Goal: Task Accomplishment & Management: Use online tool/utility

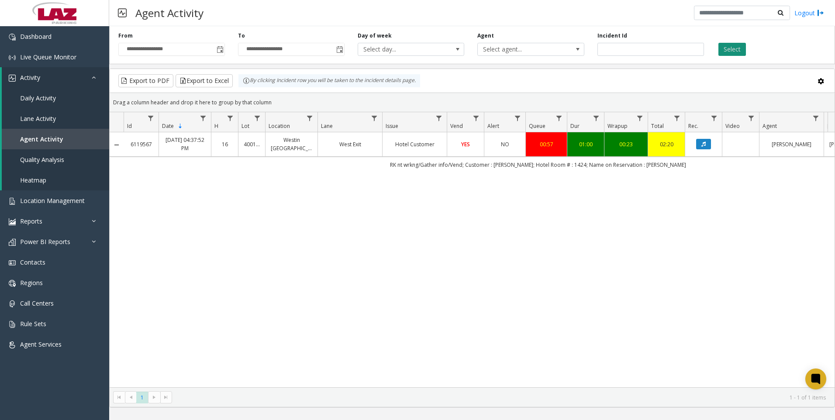
click at [726, 53] on button "Select" at bounding box center [732, 49] width 28 height 13
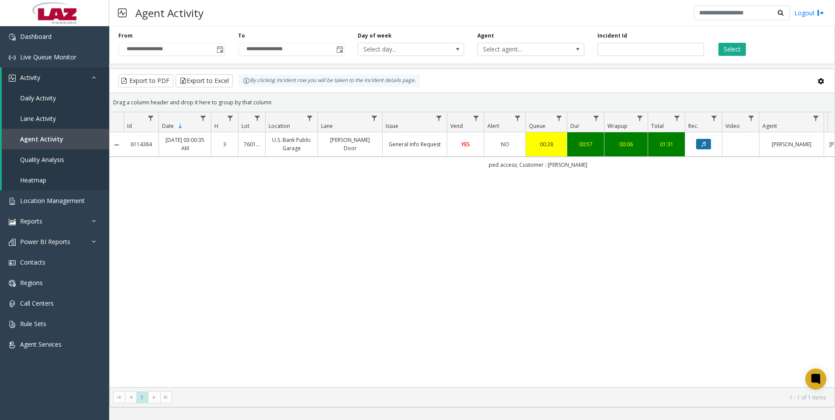
click at [706, 148] on button "Data table" at bounding box center [703, 144] width 15 height 10
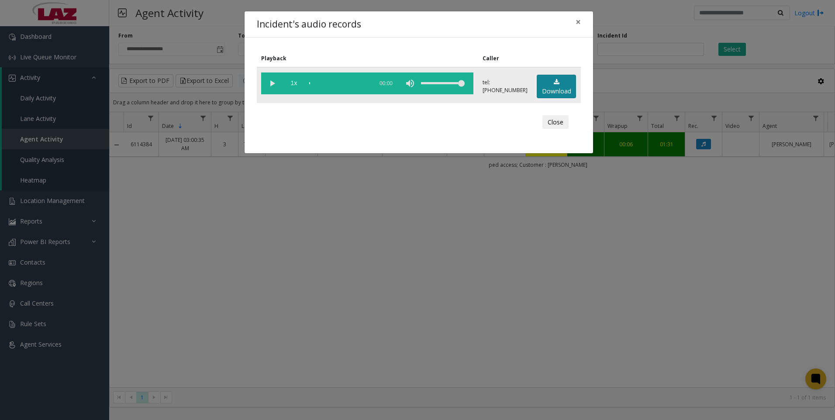
click at [540, 76] on link "Download" at bounding box center [556, 87] width 39 height 24
click at [662, 231] on div "Incident's audio records × Playback Caller 1x 01:17 tel:[PHONE_NUMBER] Download…" at bounding box center [417, 210] width 835 height 420
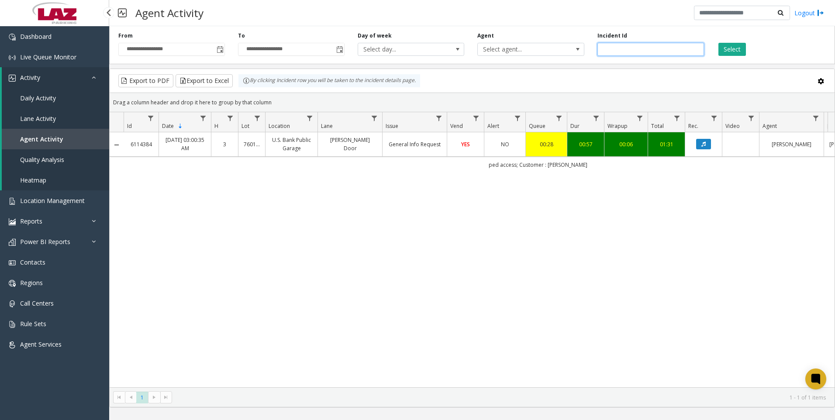
click at [630, 47] on input "*******" at bounding box center [650, 49] width 107 height 13
paste input "number"
click at [738, 47] on button "Select" at bounding box center [732, 49] width 28 height 13
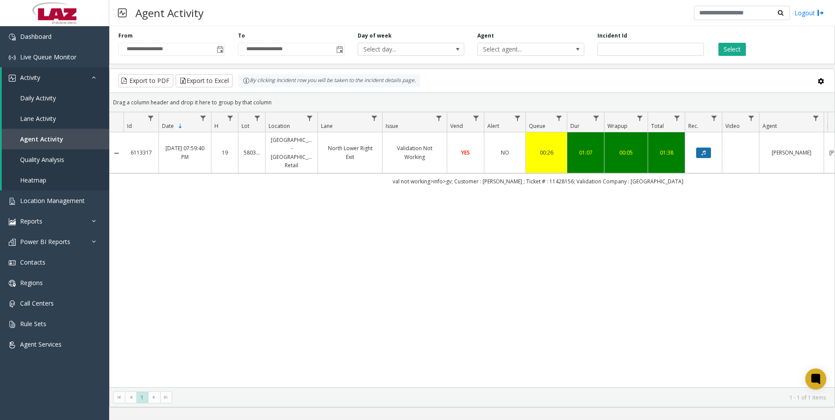
click at [699, 148] on button "Data table" at bounding box center [703, 153] width 15 height 10
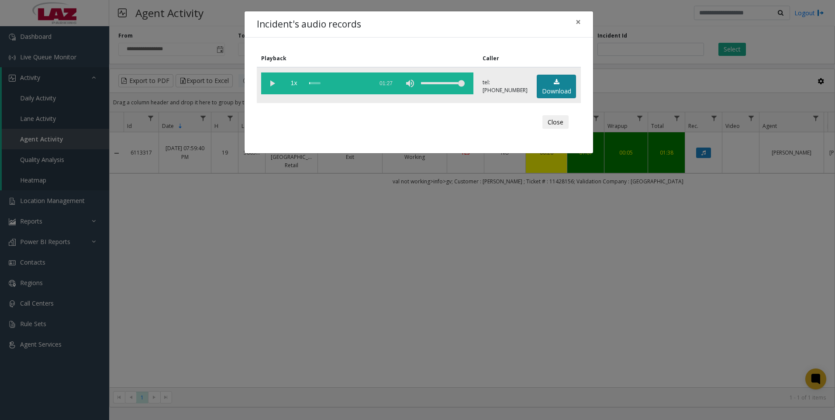
click at [560, 77] on link "Download" at bounding box center [556, 87] width 39 height 24
click at [224, 287] on div "Incident's audio records × Playback Caller 1x 01:27 tel:[PHONE_NUMBER] Download…" at bounding box center [417, 210] width 835 height 420
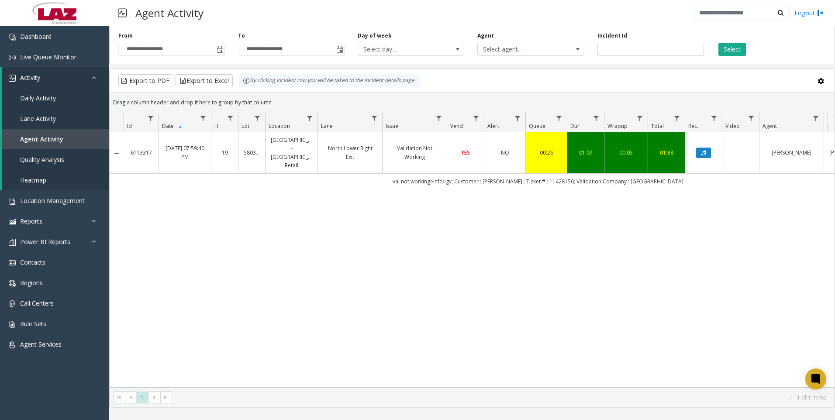
click at [162, 257] on div "6113317 [DATE] 07:59:40 PM 19 580367 [GEOGRAPHIC_DATA] - [GEOGRAPHIC_DATA] Reta…" at bounding box center [472, 259] width 725 height 255
click at [633, 51] on input "*******" at bounding box center [650, 49] width 107 height 13
paste input "number"
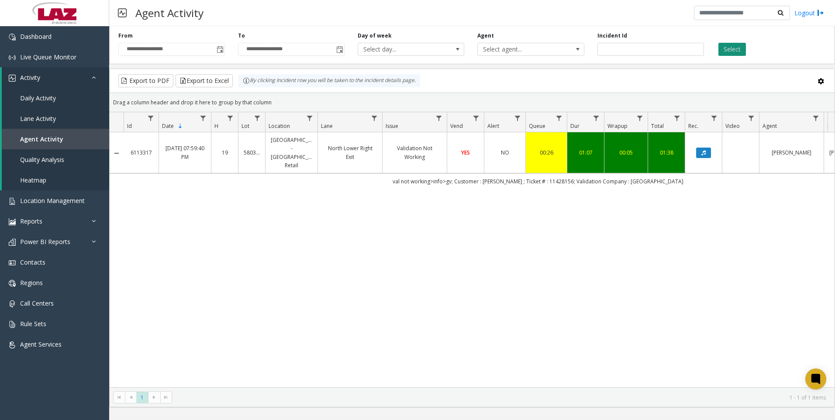
click at [733, 53] on button "Select" at bounding box center [732, 49] width 28 height 13
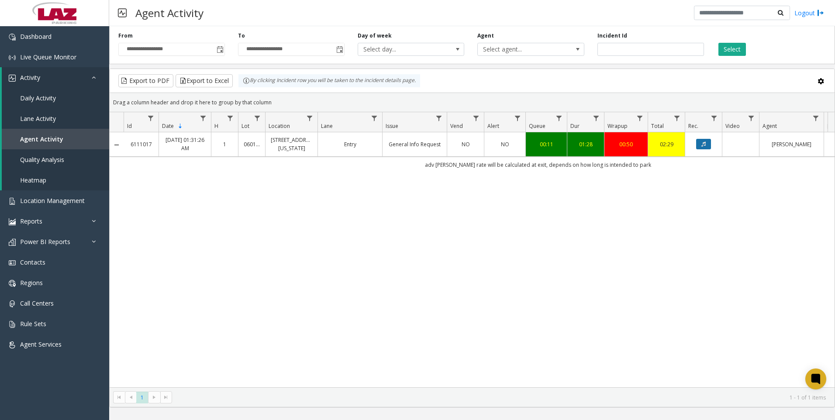
click at [705, 145] on icon "Data table" at bounding box center [703, 143] width 4 height 5
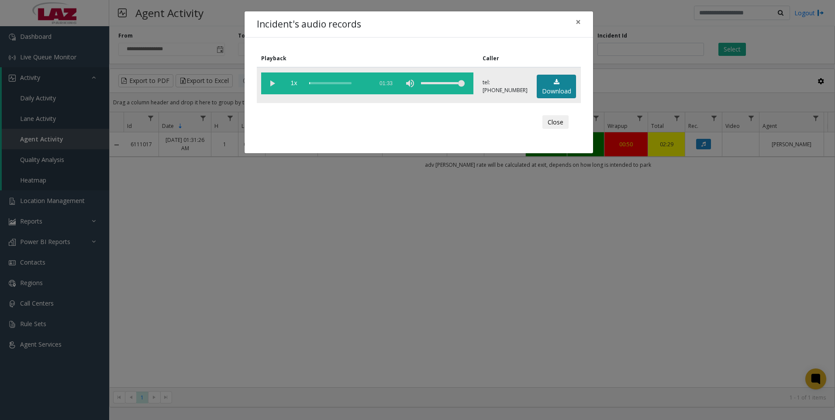
click at [547, 82] on link "Download" at bounding box center [556, 87] width 39 height 24
click at [313, 318] on div "Incident's audio records × Playback Caller 1x 01:33 tel:[PHONE_NUMBER] Download…" at bounding box center [417, 210] width 835 height 420
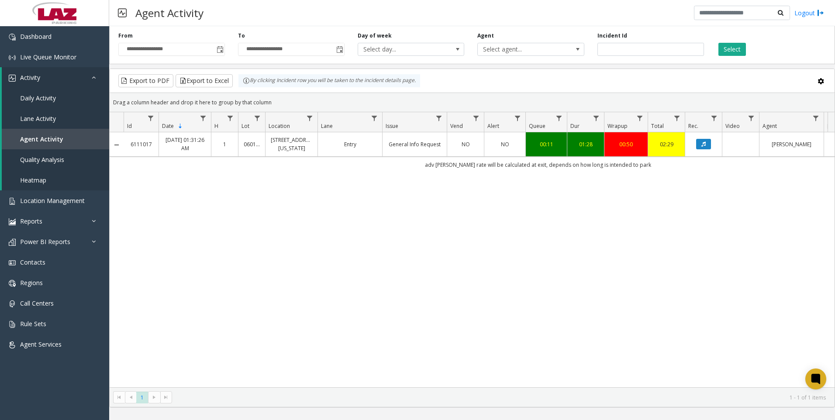
click at [229, 304] on div "6111017 [DATE] 01:31:26 AM 1 060112 [STREET_ADDRESS][US_STATE] Entry General In…" at bounding box center [472, 259] width 725 height 255
click at [637, 46] on input "*******" at bounding box center [650, 49] width 107 height 13
paste input "number"
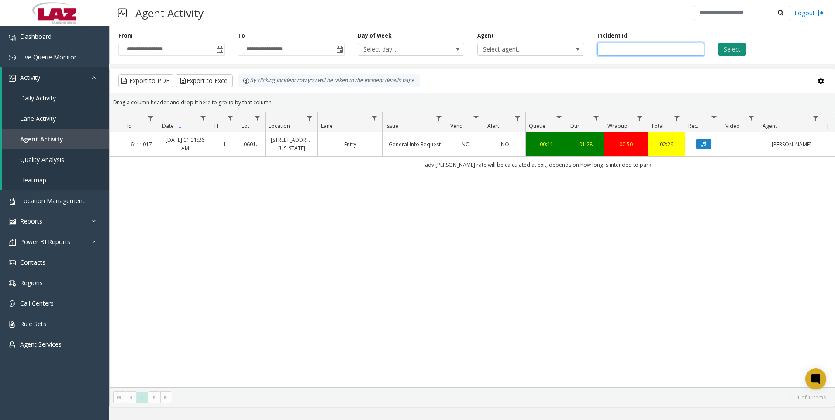
type input "*******"
click at [730, 46] on button "Select" at bounding box center [732, 49] width 28 height 13
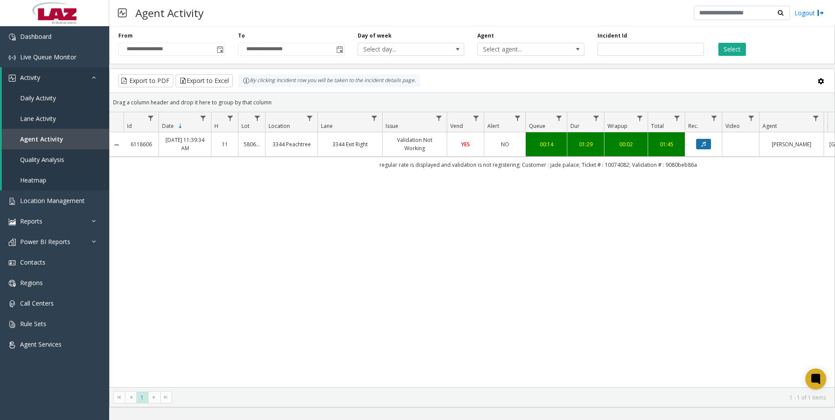
click at [704, 146] on icon "Data table" at bounding box center [703, 143] width 4 height 5
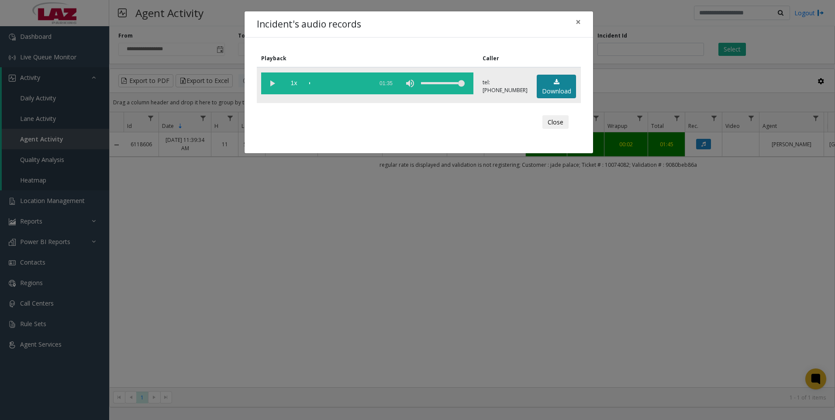
click at [552, 85] on link "Download" at bounding box center [556, 87] width 39 height 24
click at [255, 337] on div "Incident's audio records × Playback Caller 1x 01:35 tel:[PHONE_NUMBER] Download…" at bounding box center [417, 210] width 835 height 420
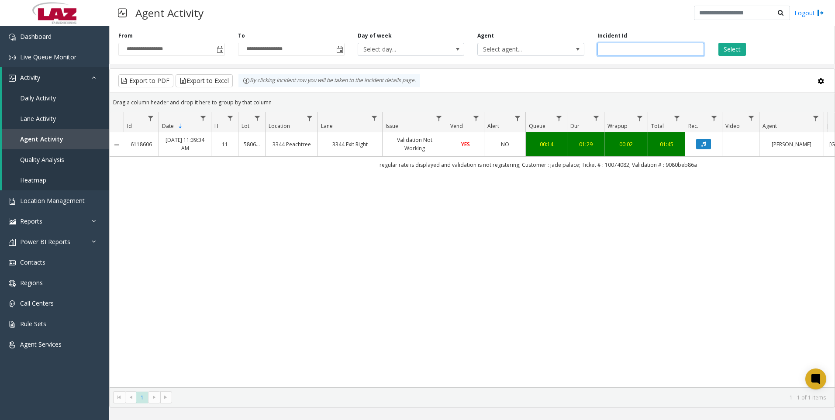
drag, startPoint x: 644, startPoint y: 48, endPoint x: 591, endPoint y: 57, distance: 53.6
click at [591, 57] on div "**********" at bounding box center [472, 43] width 726 height 41
click at [571, 49] on span "Select agent..." at bounding box center [530, 49] width 107 height 13
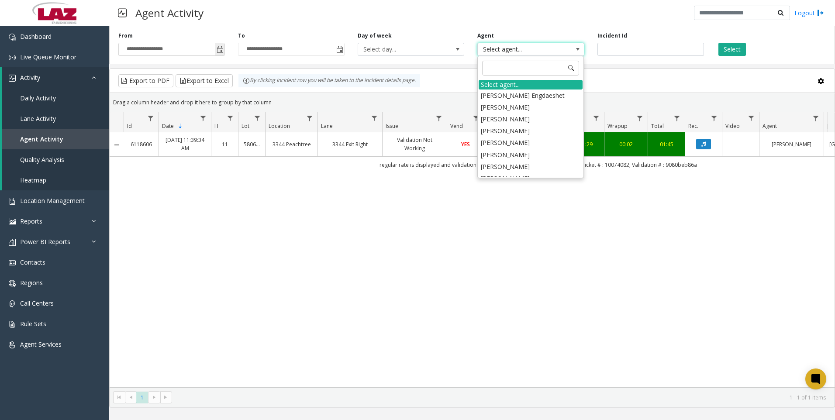
click at [223, 50] on span "Toggle popup" at bounding box center [220, 49] width 7 height 7
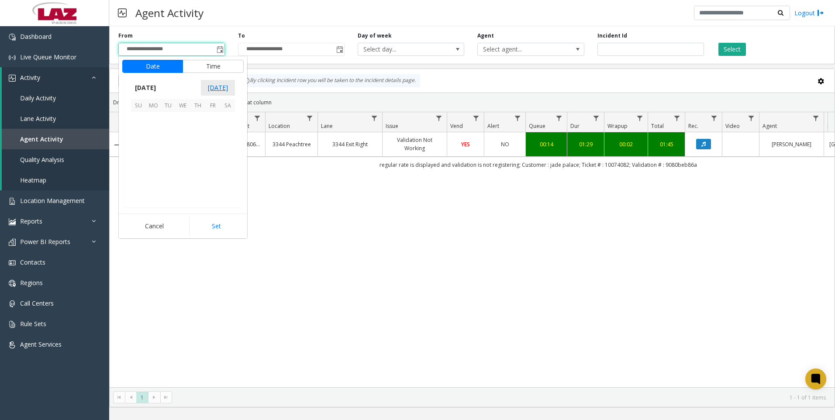
scroll to position [156694, 0]
click at [214, 123] on span "5" at bounding box center [212, 119] width 15 height 15
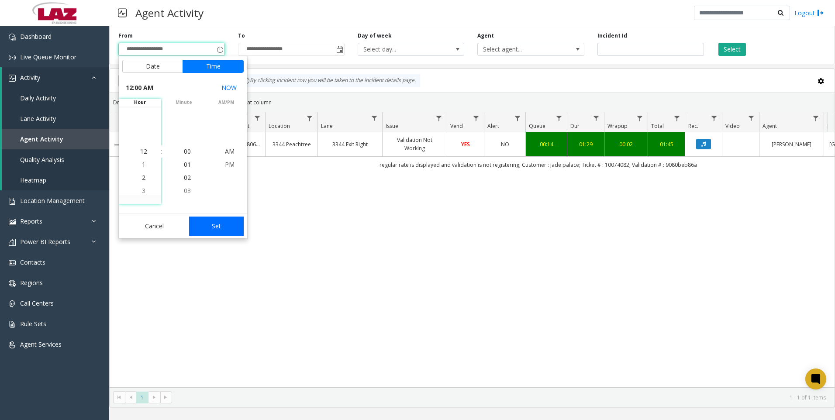
click at [205, 227] on button "Set" at bounding box center [216, 226] width 55 height 19
type input "**********"
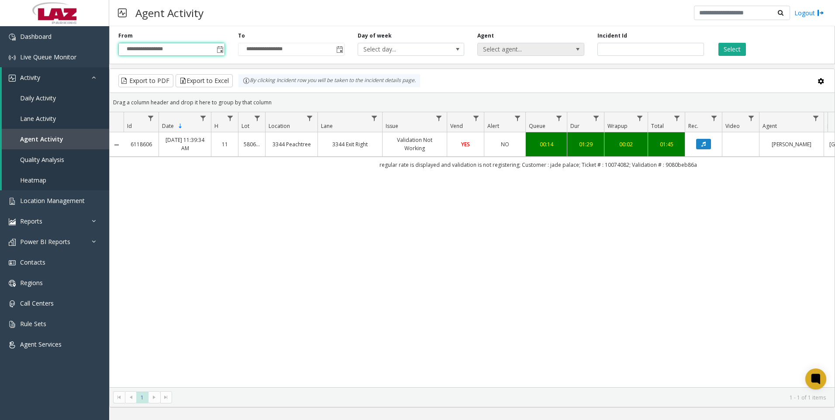
click at [486, 47] on span "Select agent..." at bounding box center [520, 49] width 85 height 12
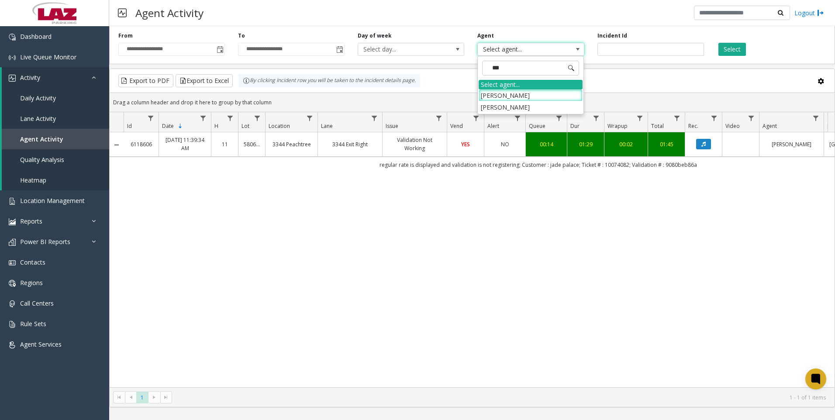
type input "****"
drag, startPoint x: 515, startPoint y: 111, endPoint x: 520, endPoint y: 104, distance: 9.1
click at [515, 111] on li "[PERSON_NAME]" at bounding box center [531, 107] width 104 height 12
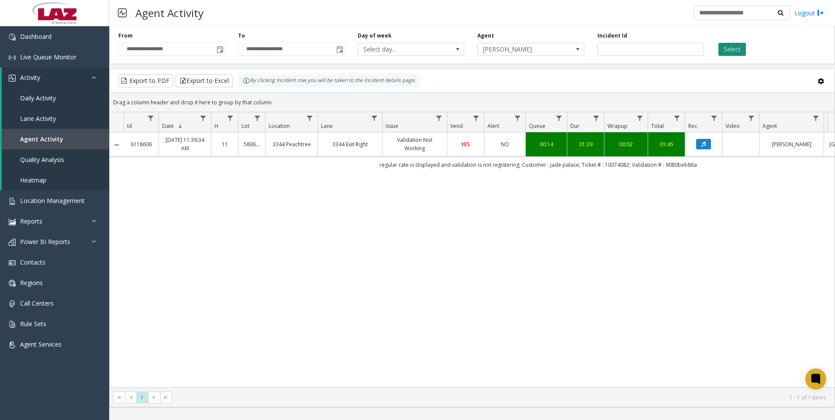
click at [719, 47] on button "Select" at bounding box center [732, 49] width 28 height 13
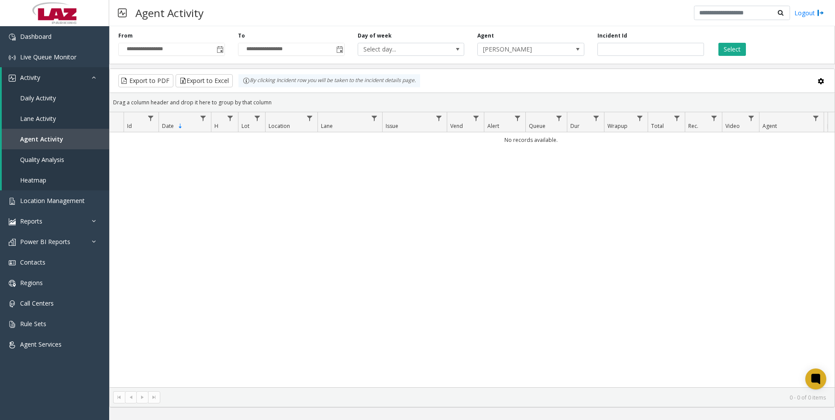
click at [520, 56] on div "**********" at bounding box center [472, 43] width 726 height 41
click at [520, 51] on span "[PERSON_NAME]" at bounding box center [520, 49] width 85 height 12
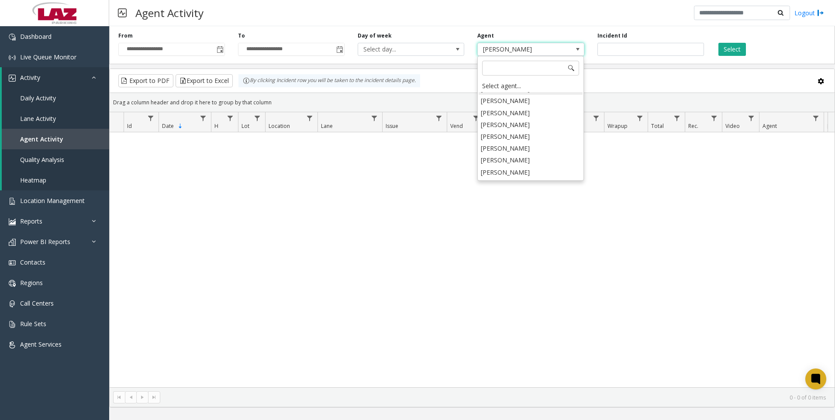
scroll to position [4840, 0]
click at [514, 188] on li "[PERSON_NAME]" at bounding box center [531, 194] width 104 height 12
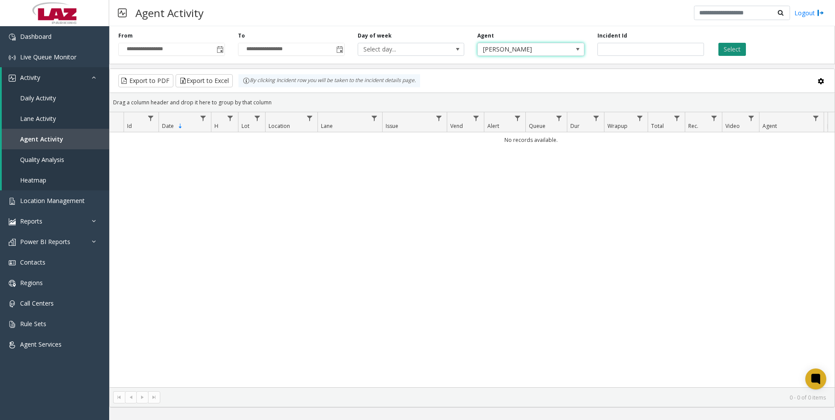
click at [726, 50] on button "Select" at bounding box center [732, 49] width 28 height 13
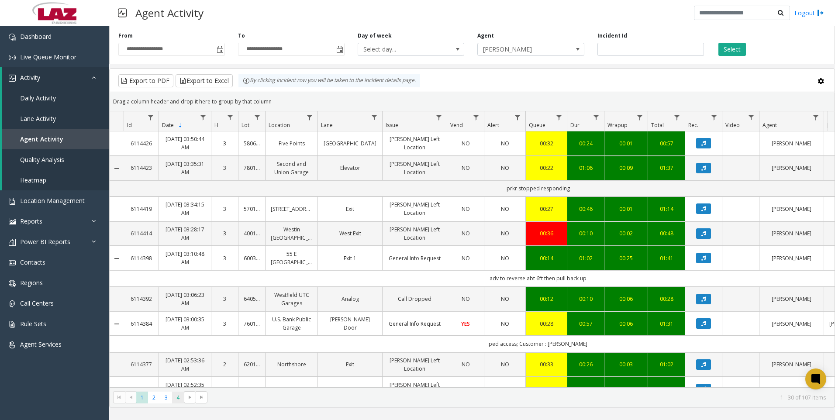
click at [180, 396] on span "4" at bounding box center [178, 398] width 12 height 12
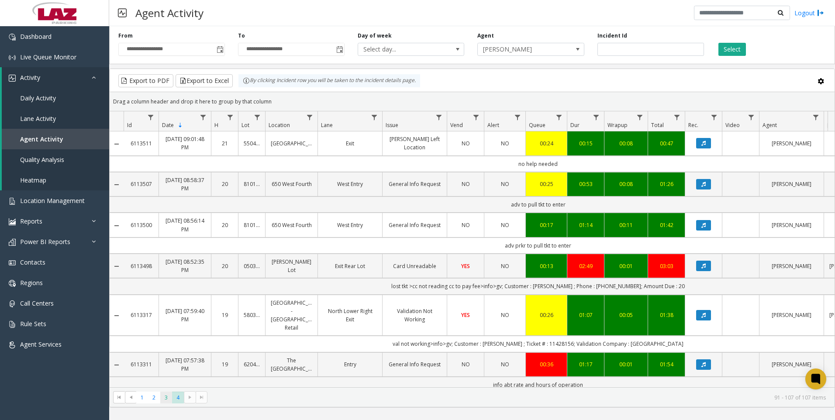
click at [169, 401] on span "3" at bounding box center [166, 398] width 12 height 12
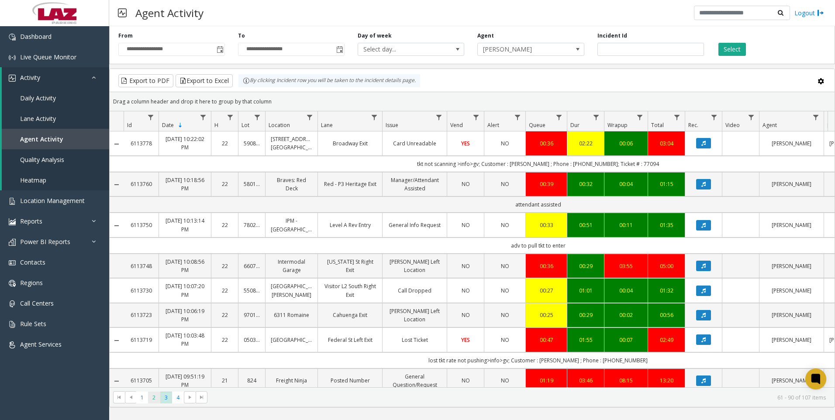
click at [156, 397] on span "2" at bounding box center [154, 398] width 12 height 12
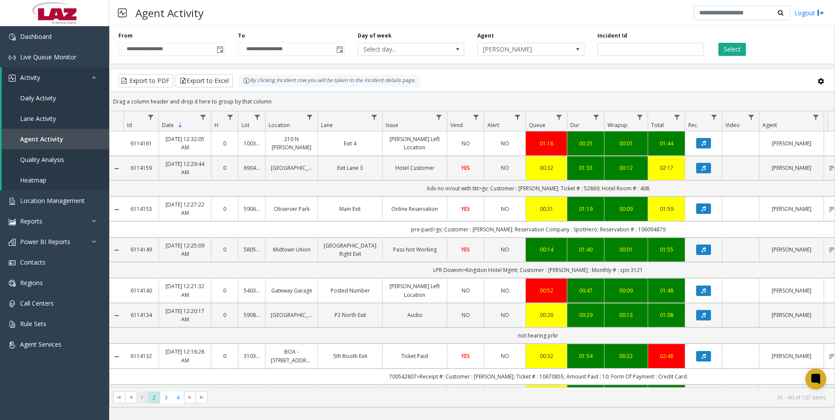
click at [146, 397] on span "1" at bounding box center [142, 398] width 12 height 12
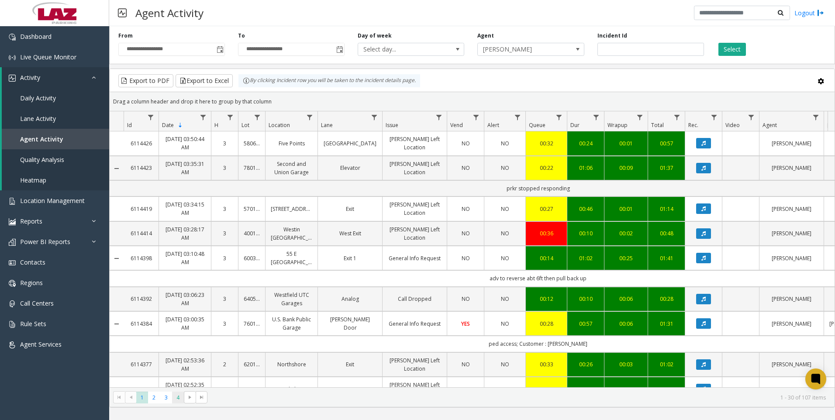
click at [179, 399] on span "4" at bounding box center [178, 398] width 12 height 12
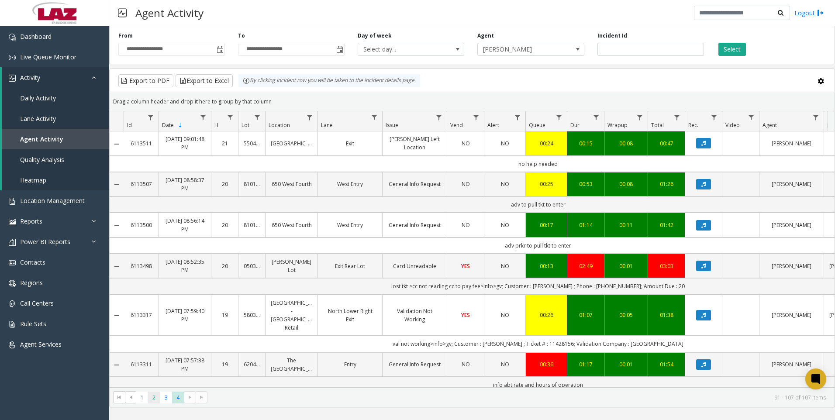
click at [157, 396] on span "2" at bounding box center [154, 398] width 12 height 12
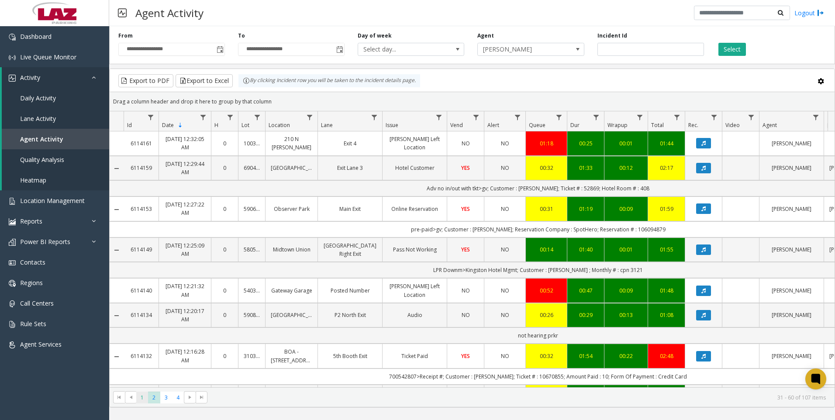
click at [145, 396] on span "1" at bounding box center [142, 398] width 12 height 12
